Goal: Task Accomplishment & Management: Manage account settings

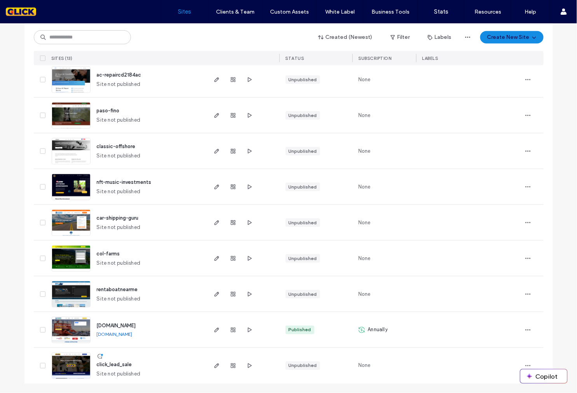
click at [69, 327] on img at bounding box center [71, 343] width 38 height 53
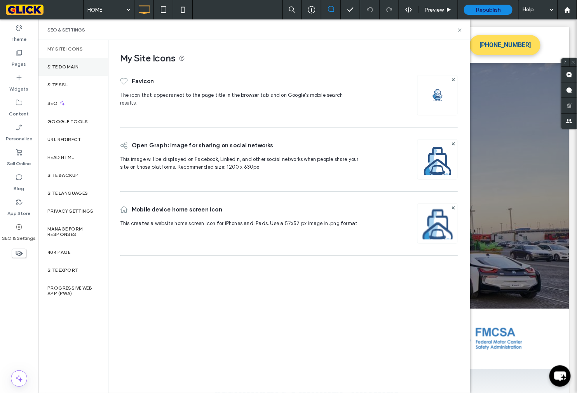
click at [72, 63] on div "Site Domain" at bounding box center [73, 67] width 70 height 18
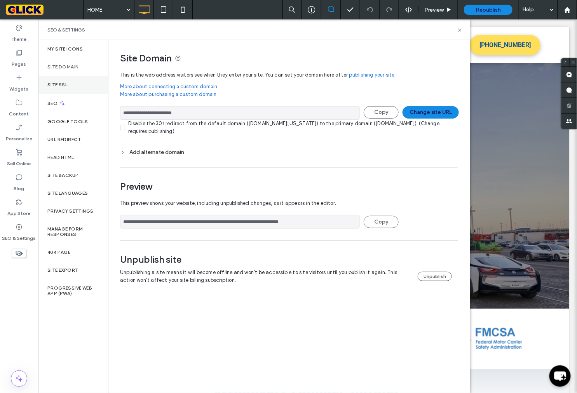
click at [61, 87] on label "Site SSL" at bounding box center [57, 84] width 20 height 5
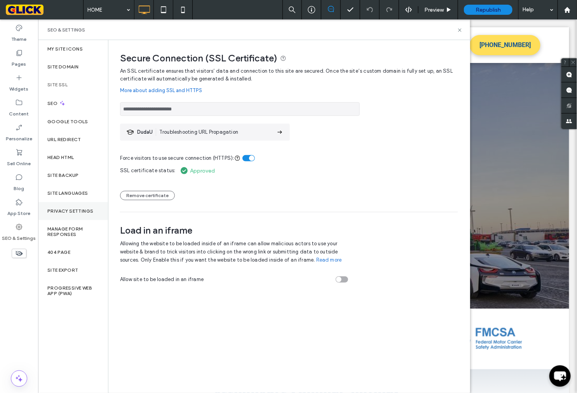
click at [73, 212] on label "Privacy Settings" at bounding box center [70, 210] width 46 height 5
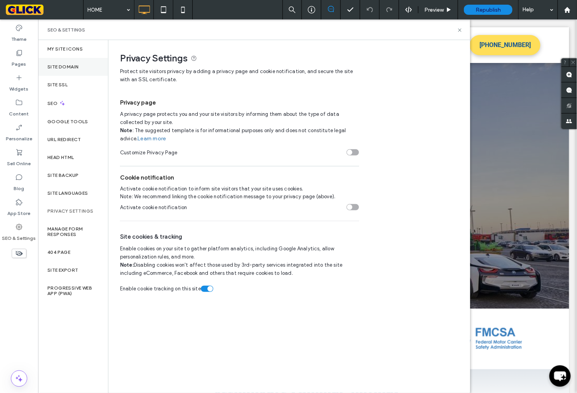
click at [57, 61] on div "Site Domain" at bounding box center [73, 67] width 70 height 18
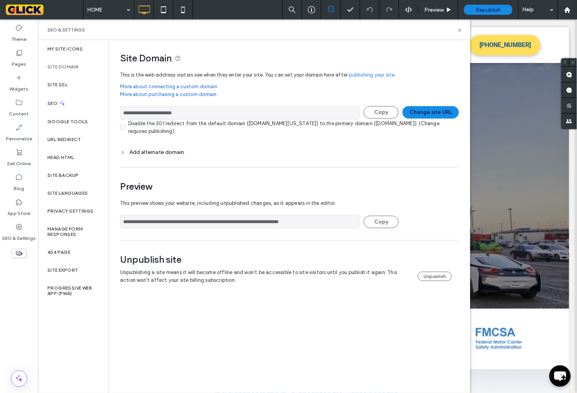
click at [200, 88] on link "More about connecting a custom domain" at bounding box center [289, 87] width 338 height 8
